Goal: Check status: Check status

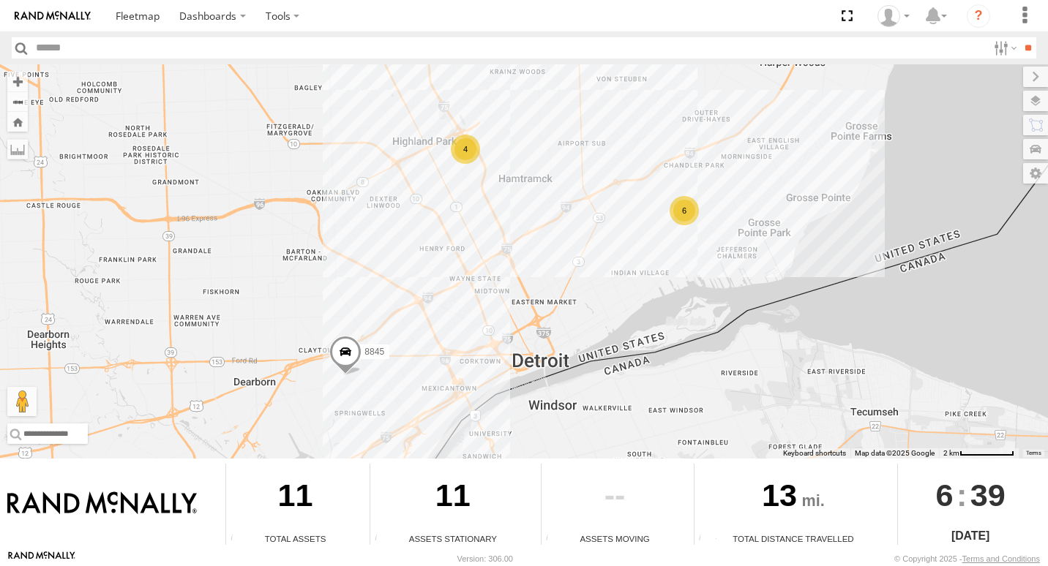
click at [684, 219] on div "6" at bounding box center [683, 210] width 29 height 29
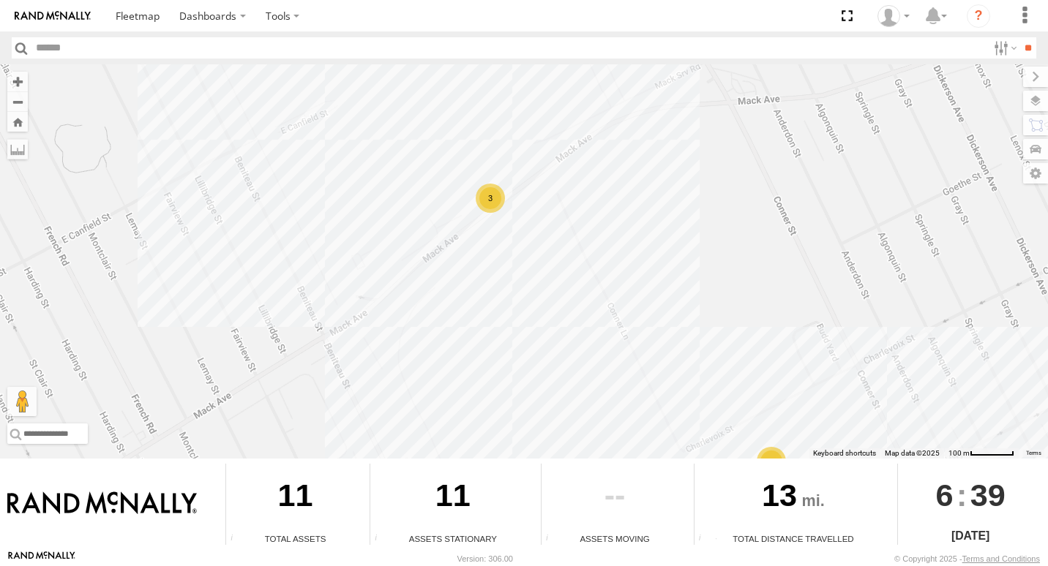
drag, startPoint x: 450, startPoint y: 280, endPoint x: 558, endPoint y: 348, distance: 127.9
click at [558, 348] on div "8845 3 3" at bounding box center [524, 261] width 1048 height 394
click at [497, 198] on div "3" at bounding box center [490, 198] width 29 height 29
